Goal: Task Accomplishment & Management: Use online tool/utility

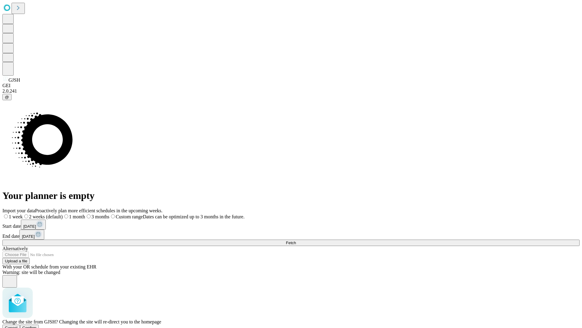
click at [37, 325] on span "Confirm" at bounding box center [29, 327] width 14 height 5
click at [73, 214] on label "1 month" at bounding box center [64, 216] width 19 height 5
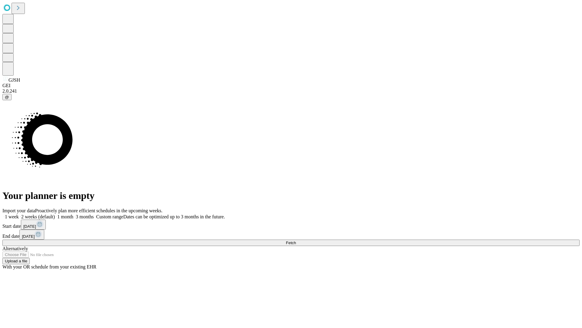
click at [296, 240] on span "Fetch" at bounding box center [291, 242] width 10 height 5
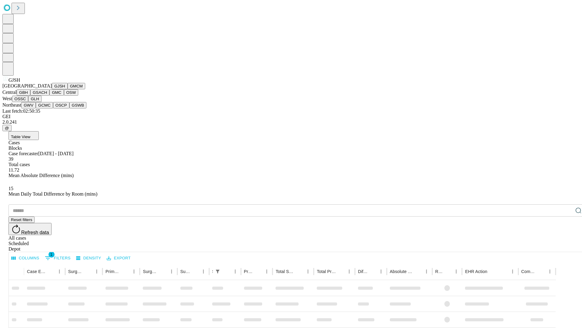
click at [68, 89] on button "GMCM" at bounding box center [77, 86] width 18 height 6
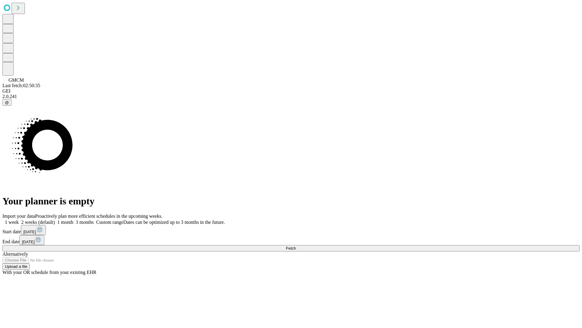
click at [73, 219] on label "1 month" at bounding box center [64, 221] width 19 height 5
click at [296, 246] on span "Fetch" at bounding box center [291, 248] width 10 height 5
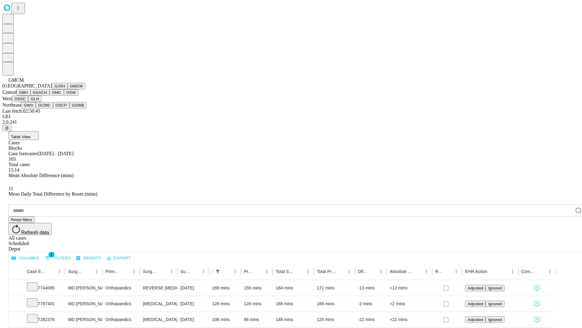
click at [30, 96] on button "GBH" at bounding box center [24, 92] width 14 height 6
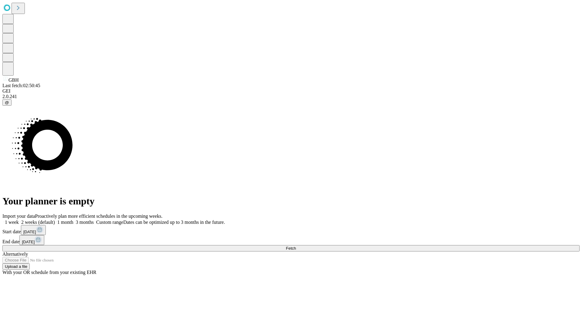
click at [73, 219] on label "1 month" at bounding box center [64, 221] width 19 height 5
click at [296, 246] on span "Fetch" at bounding box center [291, 248] width 10 height 5
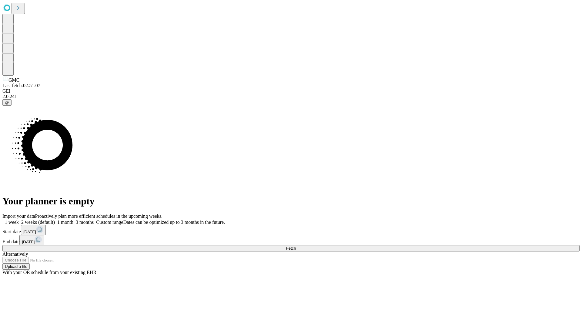
click at [73, 219] on label "1 month" at bounding box center [64, 221] width 19 height 5
click at [296, 246] on span "Fetch" at bounding box center [291, 248] width 10 height 5
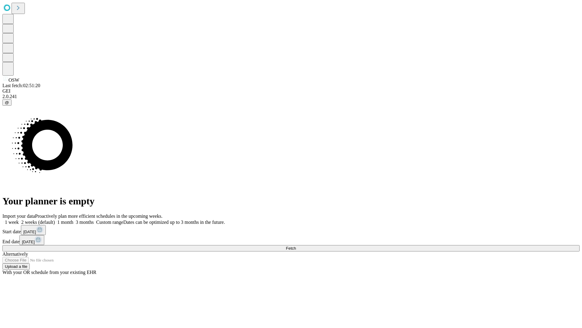
click at [73, 219] on label "1 month" at bounding box center [64, 221] width 19 height 5
click at [296, 246] on span "Fetch" at bounding box center [291, 248] width 10 height 5
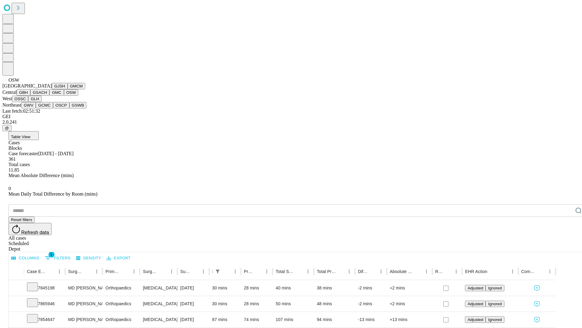
click at [29, 102] on button "OSSC" at bounding box center [20, 99] width 16 height 6
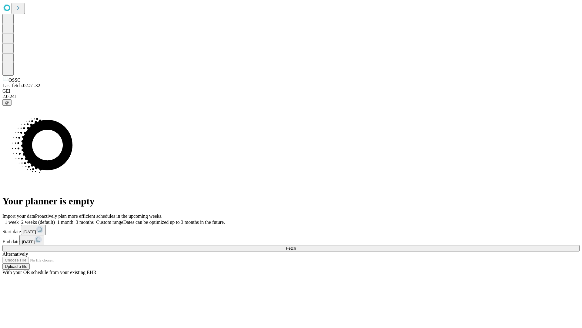
click at [296, 246] on span "Fetch" at bounding box center [291, 248] width 10 height 5
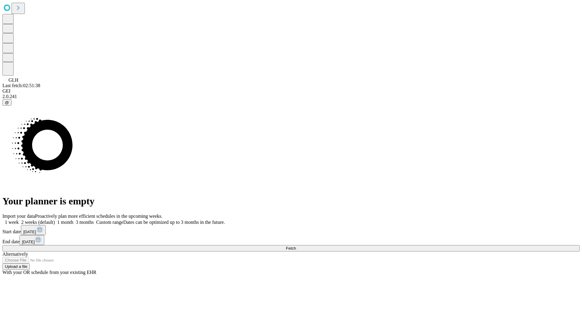
click at [296, 246] on span "Fetch" at bounding box center [291, 248] width 10 height 5
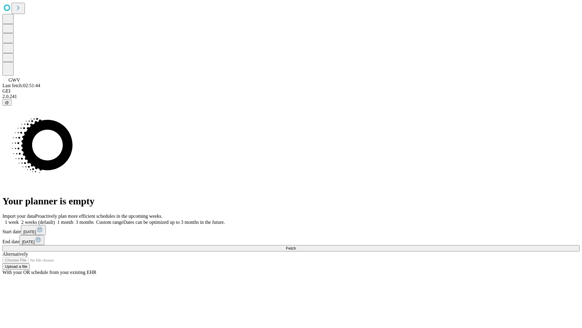
click at [296, 246] on span "Fetch" at bounding box center [291, 248] width 10 height 5
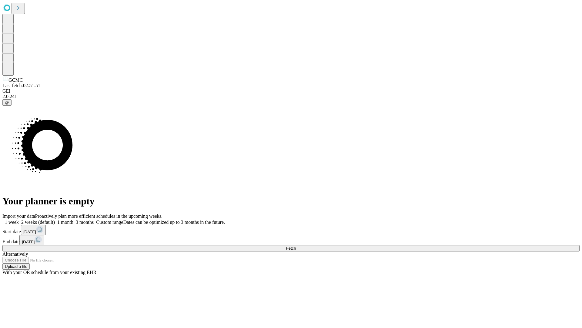
click at [73, 219] on label "1 month" at bounding box center [64, 221] width 19 height 5
click at [296, 246] on span "Fetch" at bounding box center [291, 248] width 10 height 5
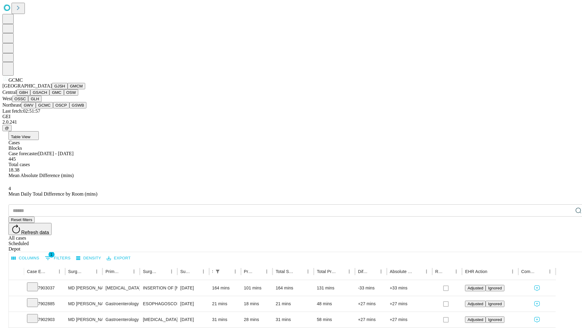
click at [53, 108] on button "OSCP" at bounding box center [61, 105] width 16 height 6
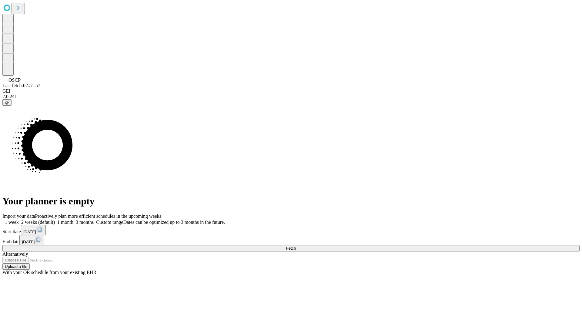
click at [73, 219] on label "1 month" at bounding box center [64, 221] width 19 height 5
click at [296, 246] on span "Fetch" at bounding box center [291, 248] width 10 height 5
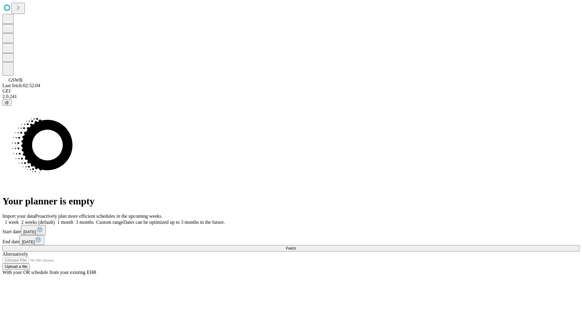
click at [296, 246] on span "Fetch" at bounding box center [291, 248] width 10 height 5
